Goal: Transaction & Acquisition: Subscribe to service/newsletter

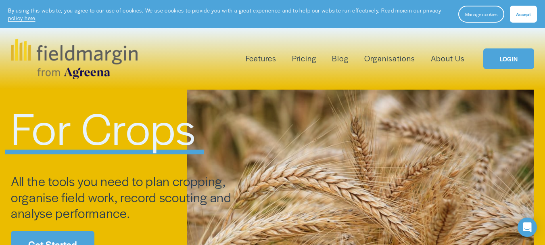
click at [522, 14] on span "Accept" at bounding box center [523, 14] width 15 height 6
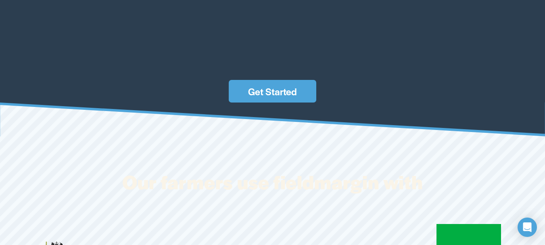
scroll to position [2409, 0]
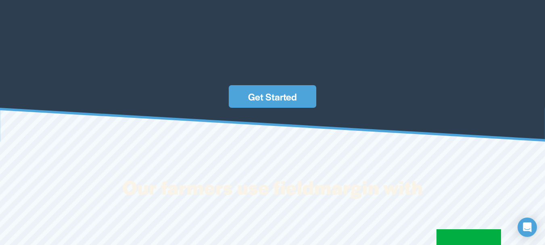
click at [265, 108] on link "Get Started" at bounding box center [272, 96] width 87 height 23
